Goal: Find specific page/section: Find specific page/section

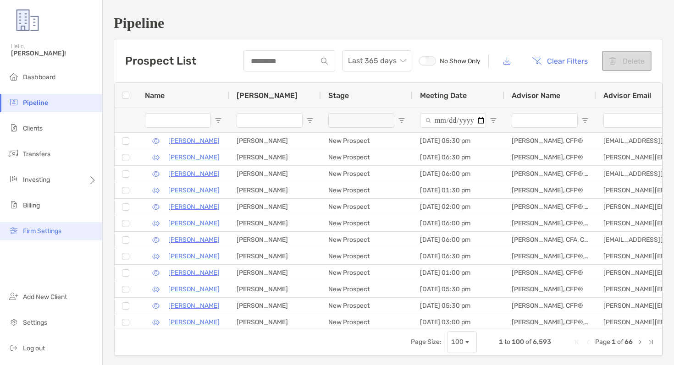
click at [46, 233] on span "Firm Settings" at bounding box center [42, 231] width 38 height 8
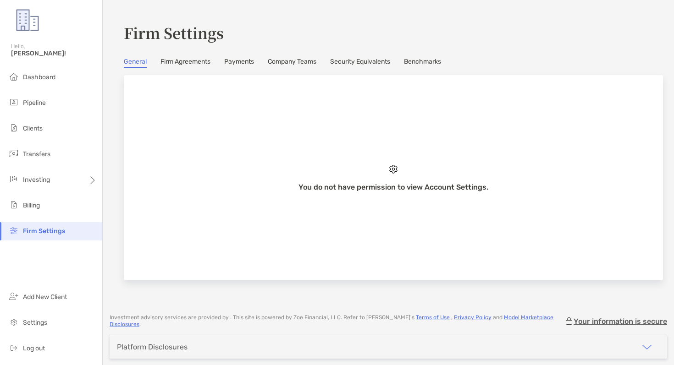
click at [178, 63] on link "Firm Agreements" at bounding box center [185, 63] width 50 height 10
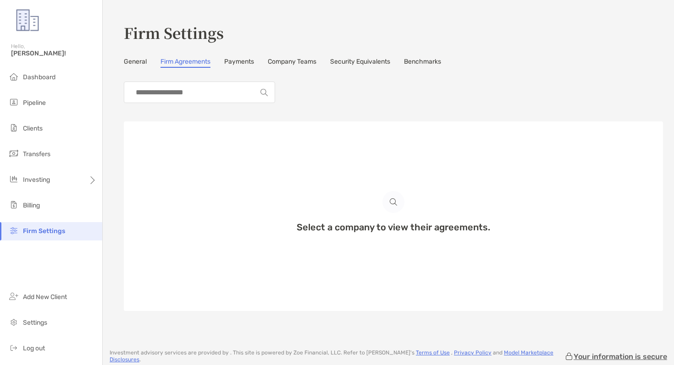
click at [187, 95] on input at bounding box center [195, 92] width 129 height 21
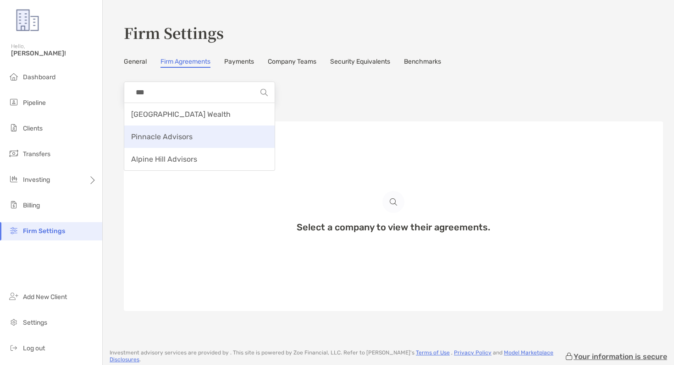
click at [165, 137] on span "Pinnacle Advisors" at bounding box center [161, 136] width 61 height 9
type input "**********"
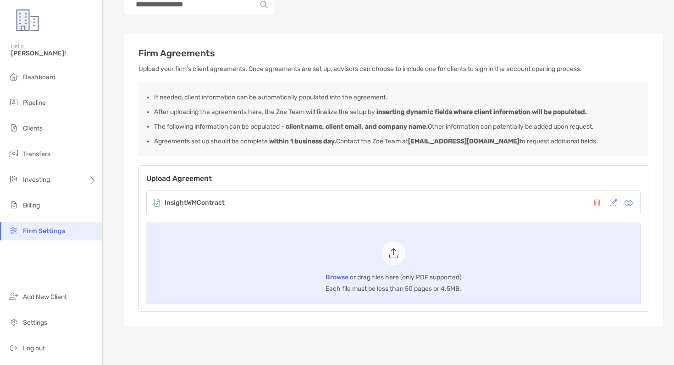
scroll to position [86, 0]
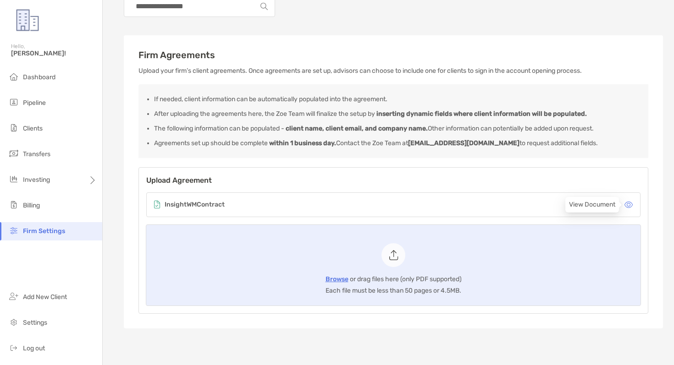
click at [629, 203] on icon at bounding box center [628, 204] width 8 height 7
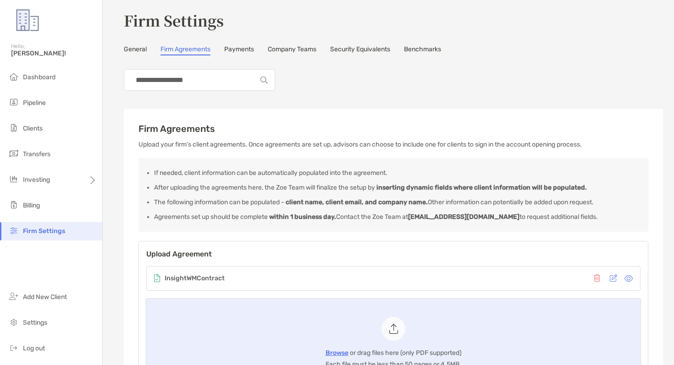
scroll to position [0, 0]
